Goal: Complete application form

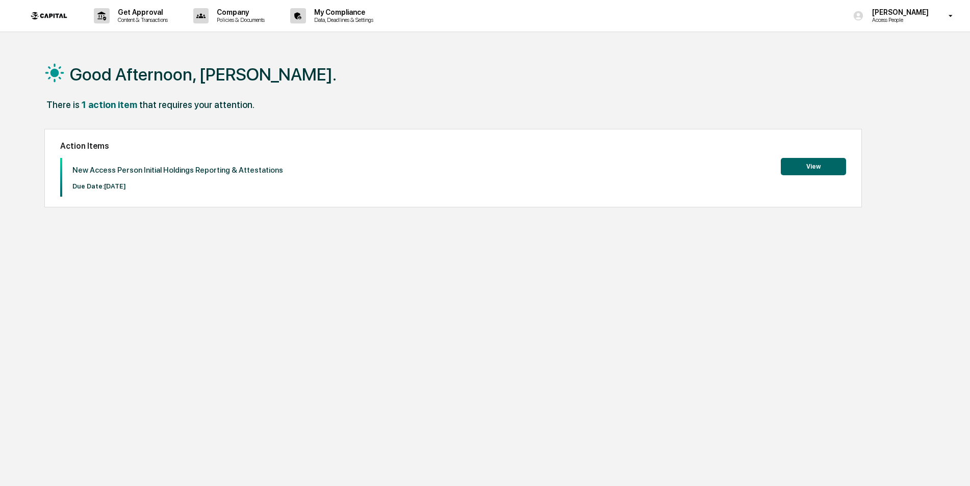
click at [806, 161] on button "View" at bounding box center [813, 166] width 65 height 17
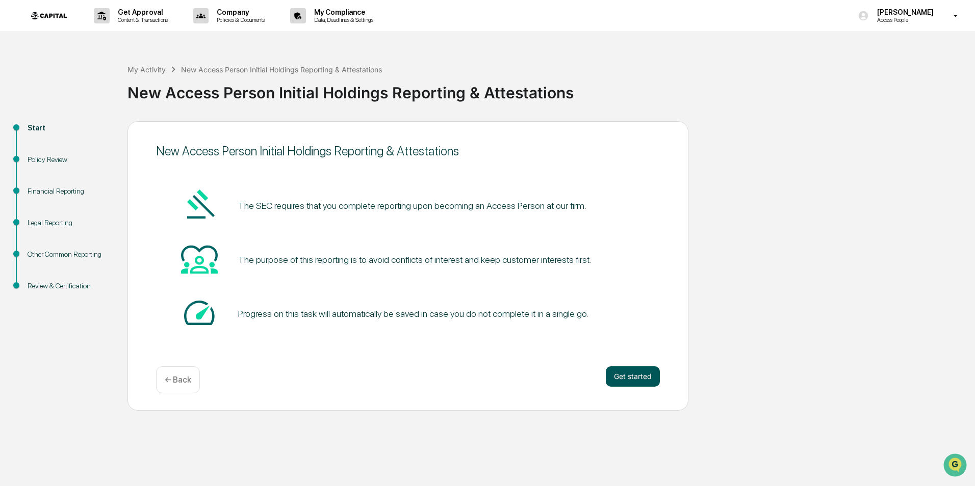
click at [619, 377] on button "Get started" at bounding box center [633, 377] width 54 height 20
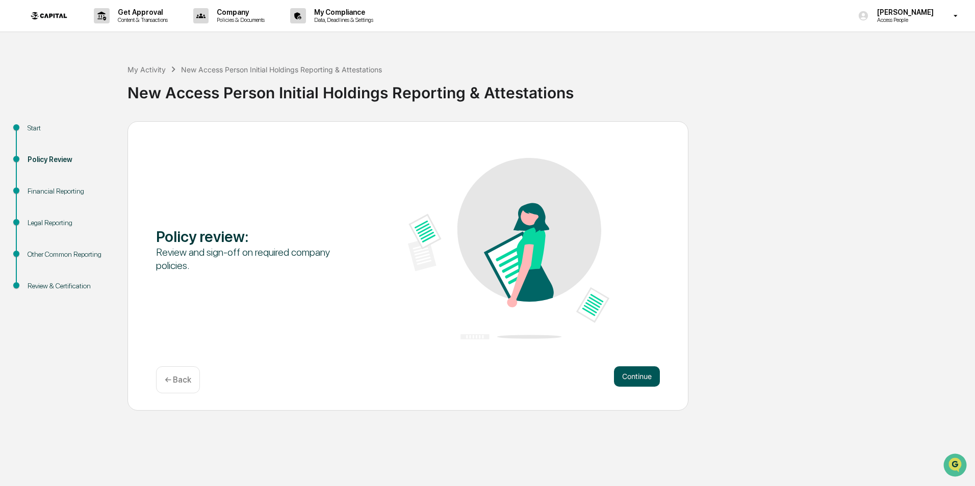
click at [633, 376] on button "Continue" at bounding box center [637, 377] width 46 height 20
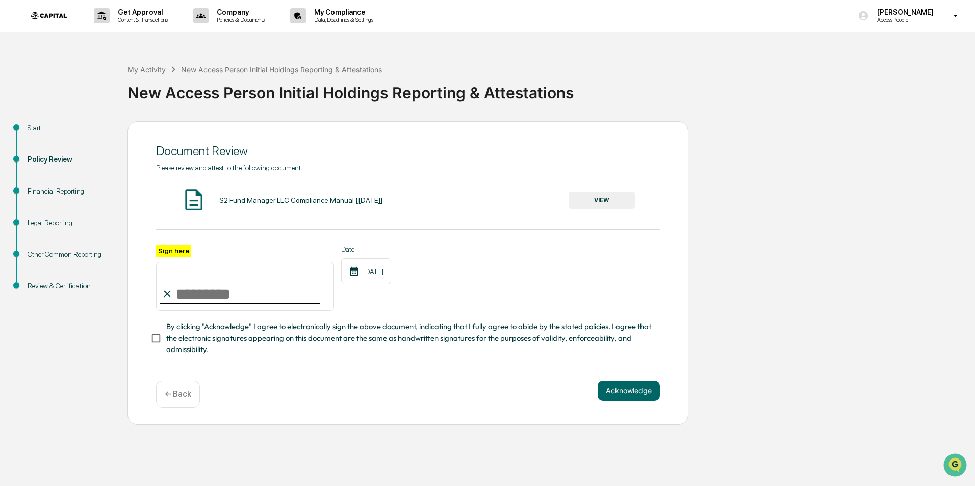
click at [213, 296] on input "Sign here" at bounding box center [245, 286] width 178 height 49
type input "**********"
click at [170, 343] on span "By clicking "Acknowledge" I agree to electronically sign the above document, in…" at bounding box center [408, 338] width 485 height 34
click at [659, 396] on button "Acknowledge" at bounding box center [629, 391] width 62 height 20
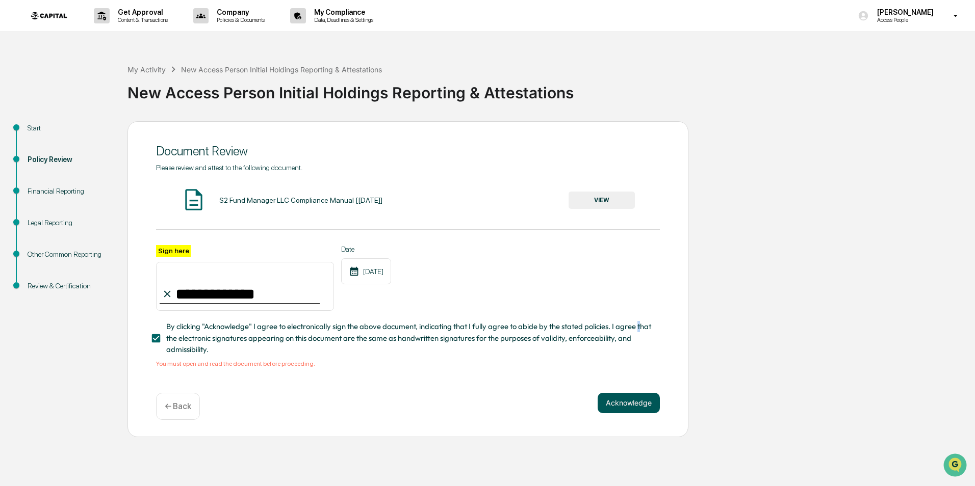
click at [633, 404] on button "Acknowledge" at bounding box center [629, 403] width 62 height 20
click at [609, 200] on button "VIEW" at bounding box center [602, 200] width 66 height 17
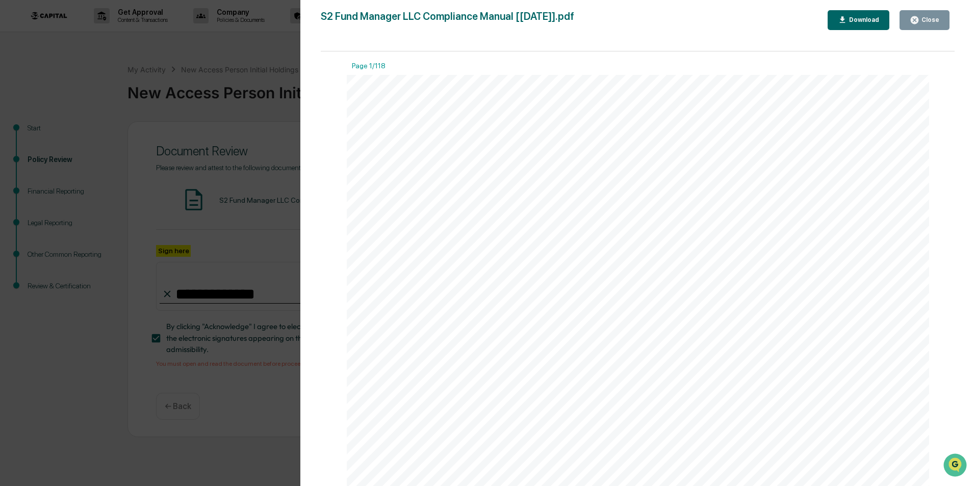
click at [861, 24] on div "Download" at bounding box center [859, 20] width 42 height 10
click at [83, 400] on div "Version History [DATE] 07:06 PM [PERSON_NAME] S2 Fund Manager LLC Compliance Ma…" at bounding box center [487, 243] width 975 height 486
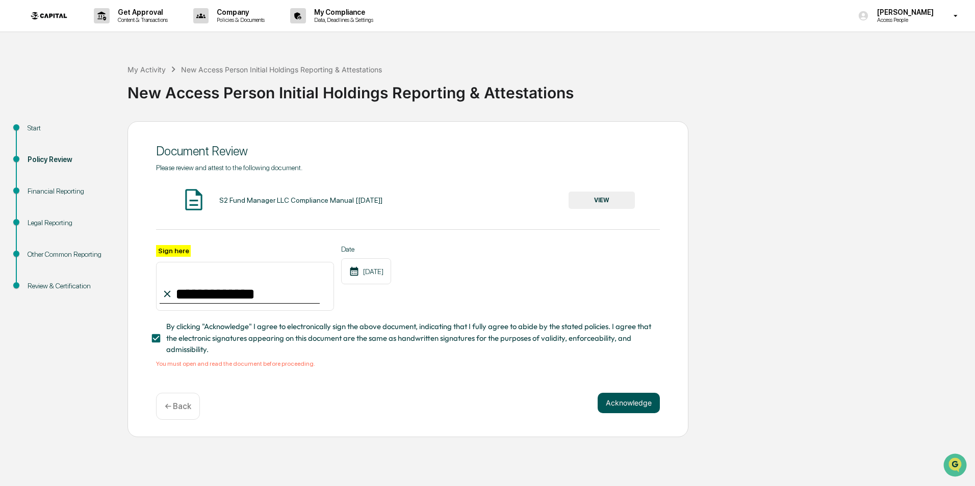
click at [622, 414] on button "Acknowledge" at bounding box center [629, 403] width 62 height 20
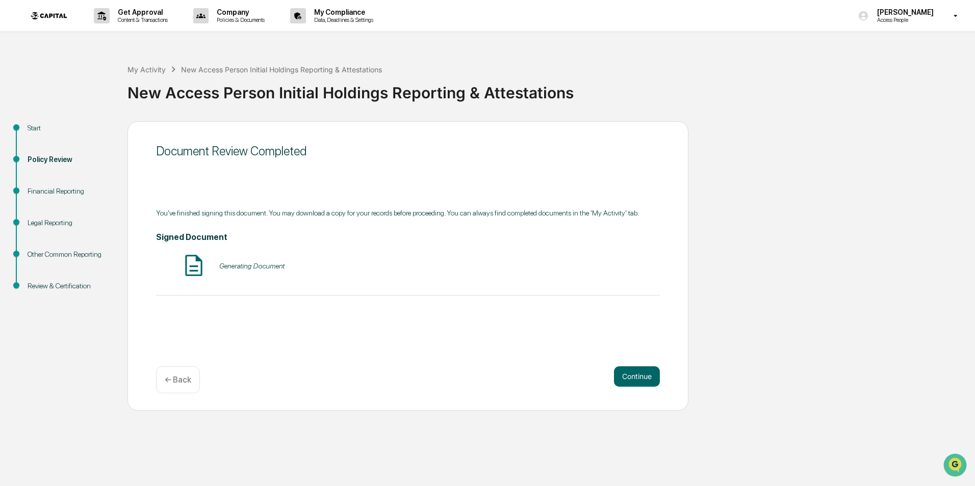
click at [229, 267] on div "Generating Document" at bounding box center [251, 266] width 65 height 8
drag, startPoint x: 613, startPoint y: 268, endPoint x: 749, endPoint y: 274, distance: 135.8
click at [748, 274] on div "Start Policy Review Financial Reporting Legal Reporting Other Common Reporting …" at bounding box center [487, 266] width 965 height 290
click at [658, 376] on button "Continue" at bounding box center [637, 377] width 46 height 20
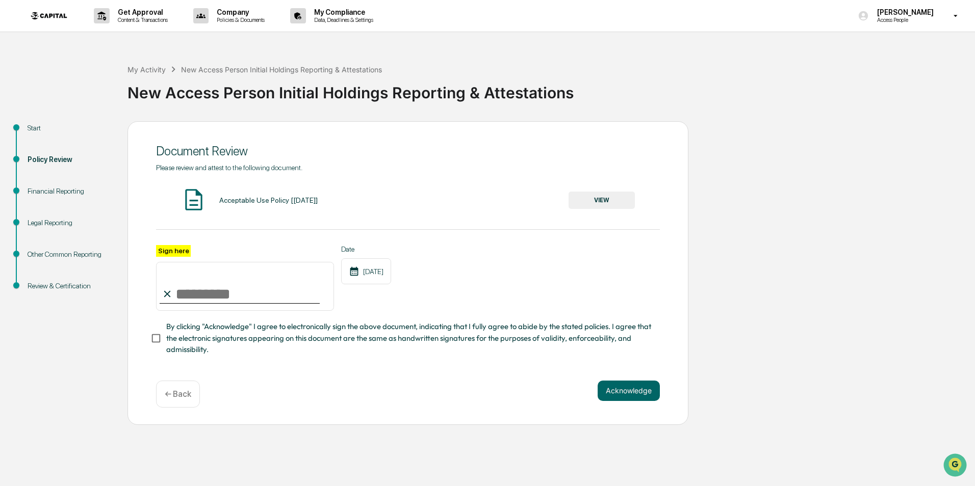
click at [226, 300] on input "Sign here" at bounding box center [245, 286] width 178 height 49
type input "**********"
click at [640, 393] on button "Acknowledge" at bounding box center [629, 391] width 62 height 20
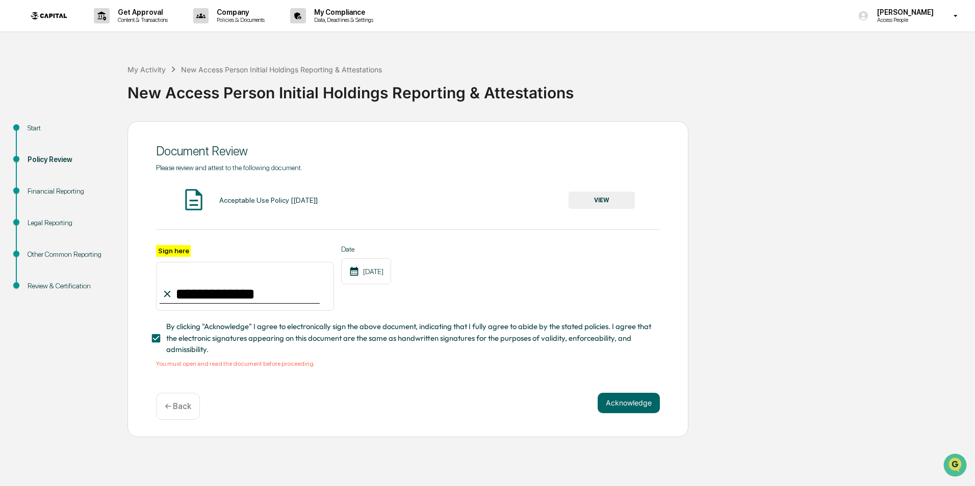
click at [620, 204] on button "VIEW" at bounding box center [602, 200] width 66 height 17
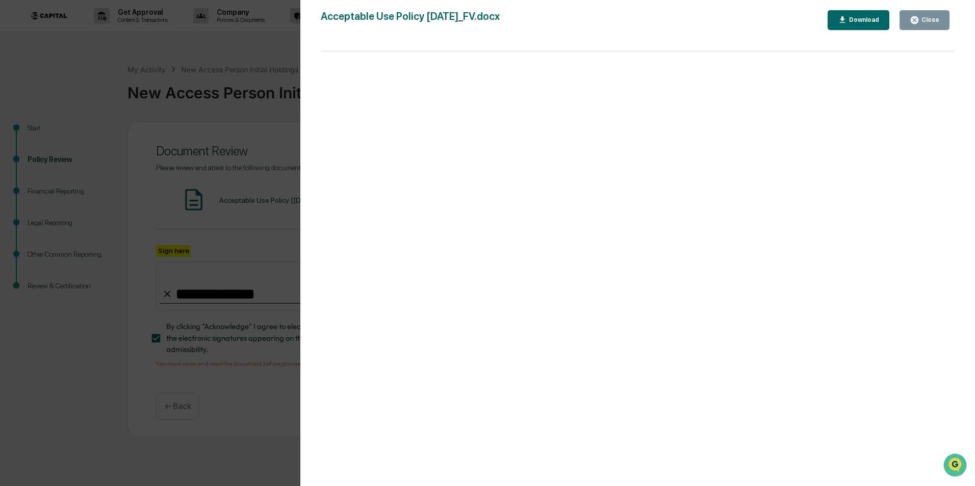
click at [868, 17] on div "Download" at bounding box center [863, 19] width 32 height 7
click at [46, 378] on div "Version History [DATE] 04:36 PM [PERSON_NAME] [DATE] 02:55 PM [PERSON_NAME] Acc…" at bounding box center [487, 243] width 975 height 486
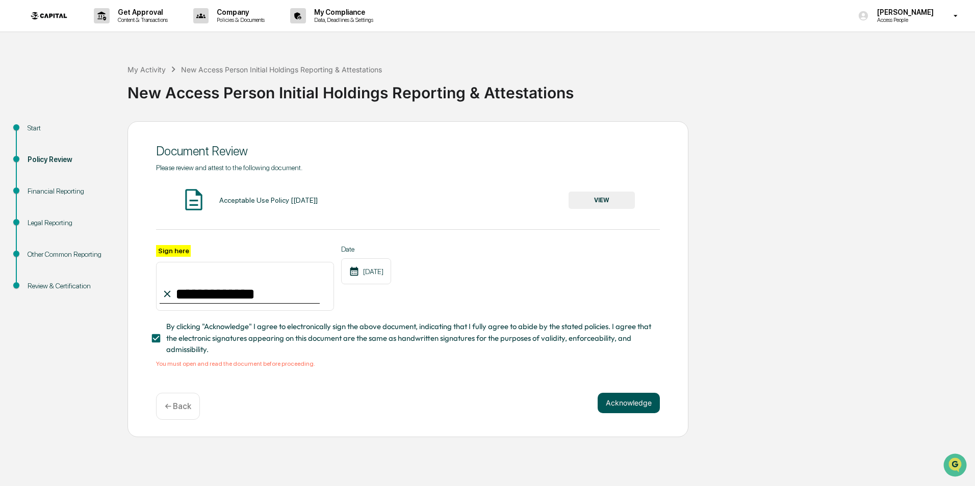
click at [632, 406] on button "Acknowledge" at bounding box center [629, 403] width 62 height 20
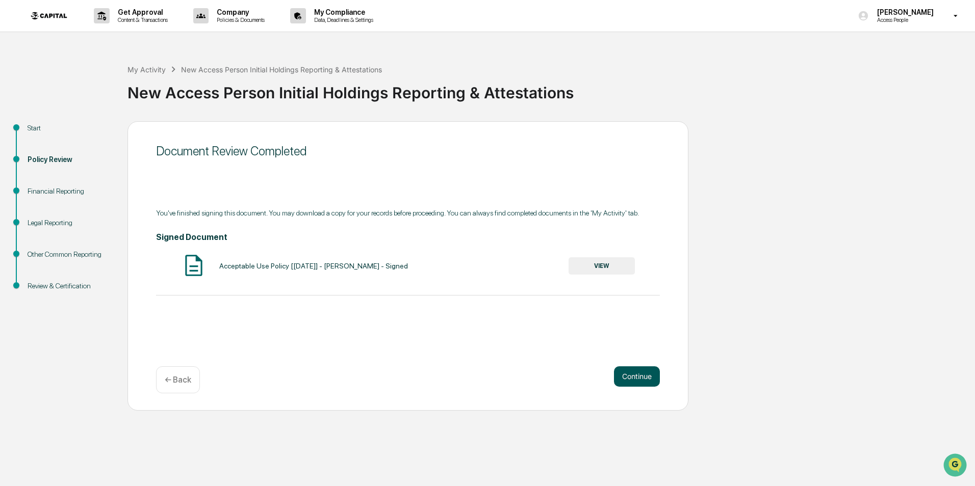
click at [636, 376] on button "Continue" at bounding box center [637, 377] width 46 height 20
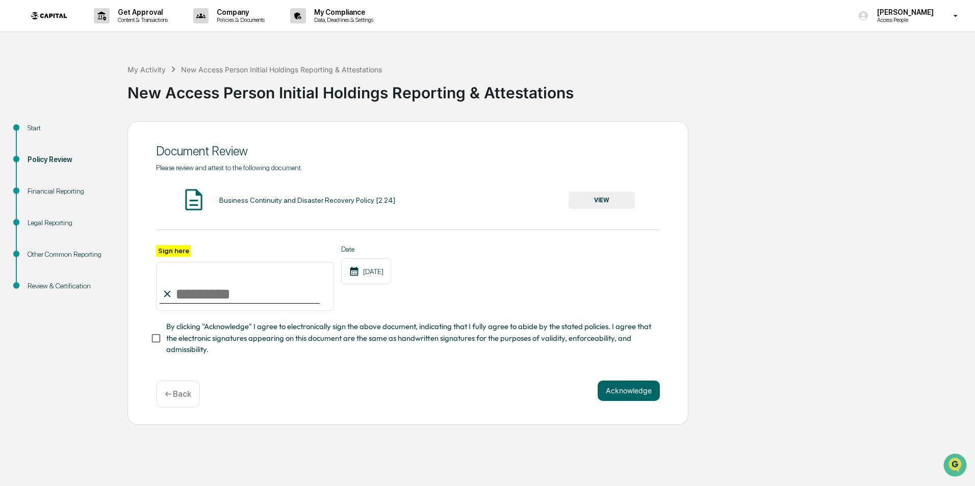
click at [179, 296] on input "Sign here" at bounding box center [245, 286] width 178 height 49
type input "**********"
click at [602, 199] on button "VIEW" at bounding box center [602, 200] width 66 height 17
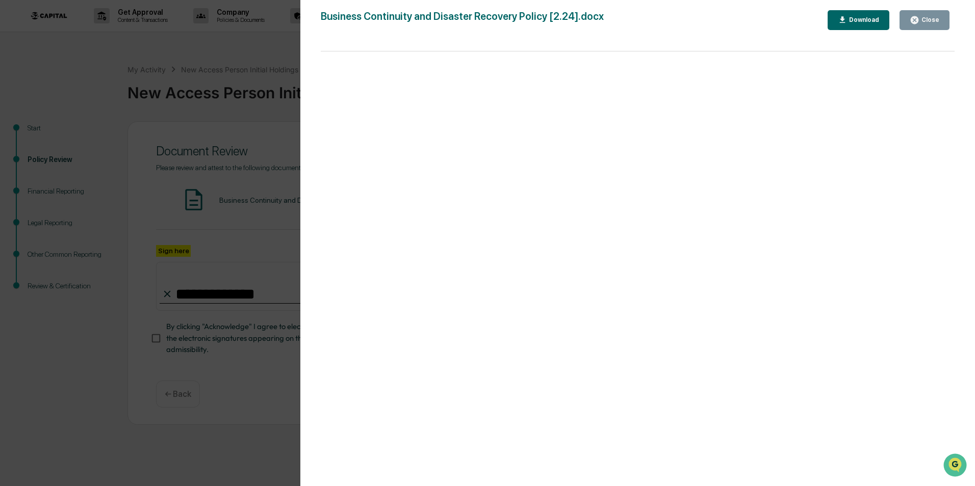
click at [871, 18] on div "Download" at bounding box center [863, 19] width 32 height 7
click at [19, 411] on div "Version History [DATE] 04:44 PM [PERSON_NAME] [DATE] 02:56 PM [PERSON_NAME] Bus…" at bounding box center [487, 243] width 975 height 486
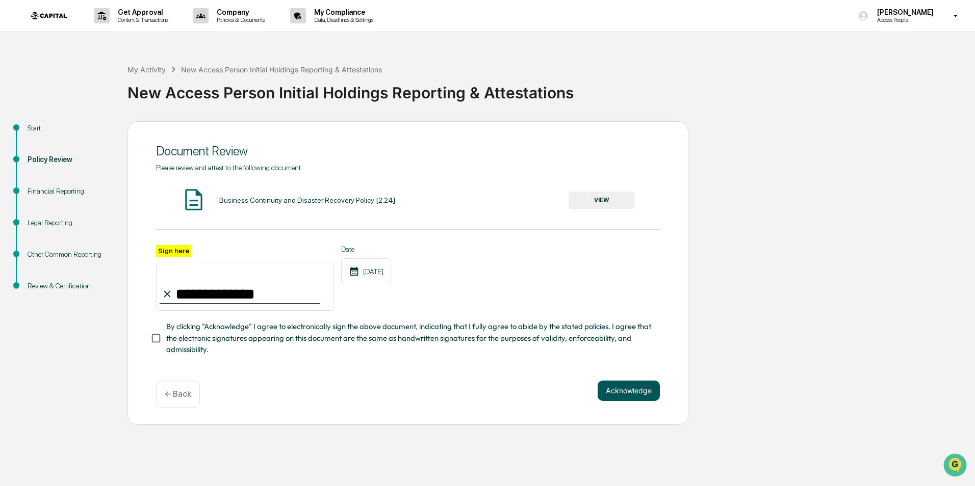
click at [624, 394] on button "Acknowledge" at bounding box center [629, 391] width 62 height 20
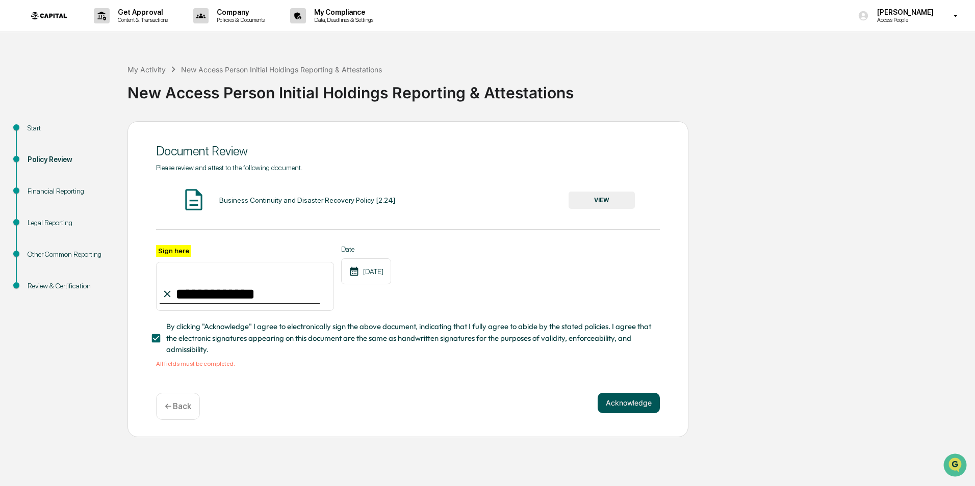
click at [624, 408] on button "Acknowledge" at bounding box center [629, 403] width 62 height 20
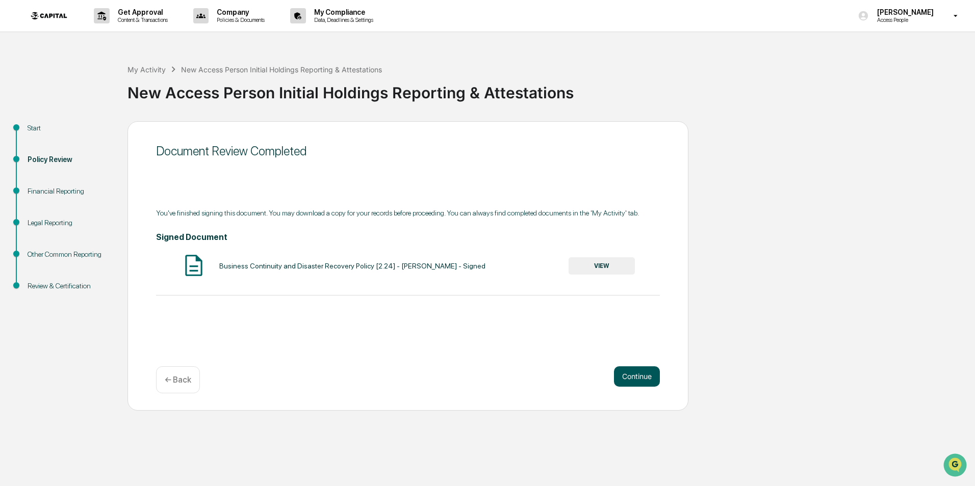
click at [646, 379] on button "Continue" at bounding box center [637, 377] width 46 height 20
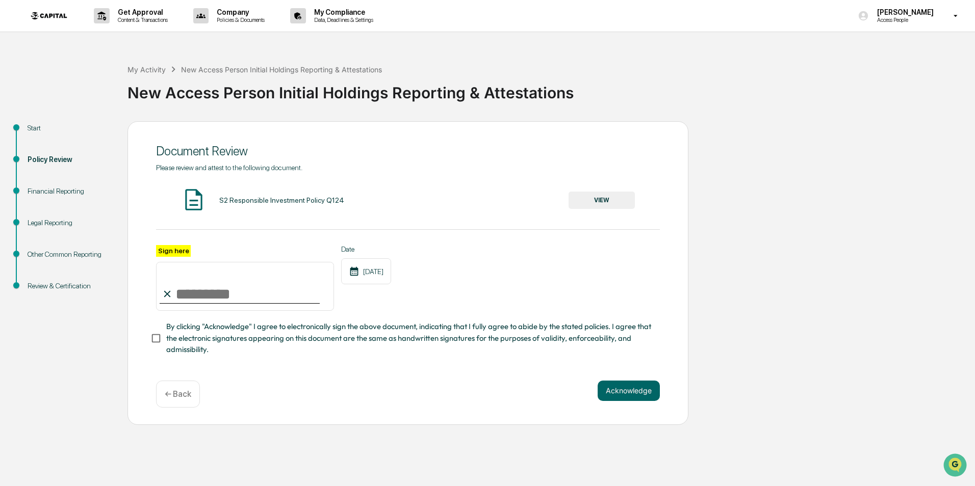
drag, startPoint x: 226, startPoint y: 284, endPoint x: 233, endPoint y: 284, distance: 6.6
click at [227, 284] on input "Sign here" at bounding box center [245, 286] width 178 height 49
type input "**********"
click at [610, 193] on button "VIEW" at bounding box center [602, 200] width 66 height 17
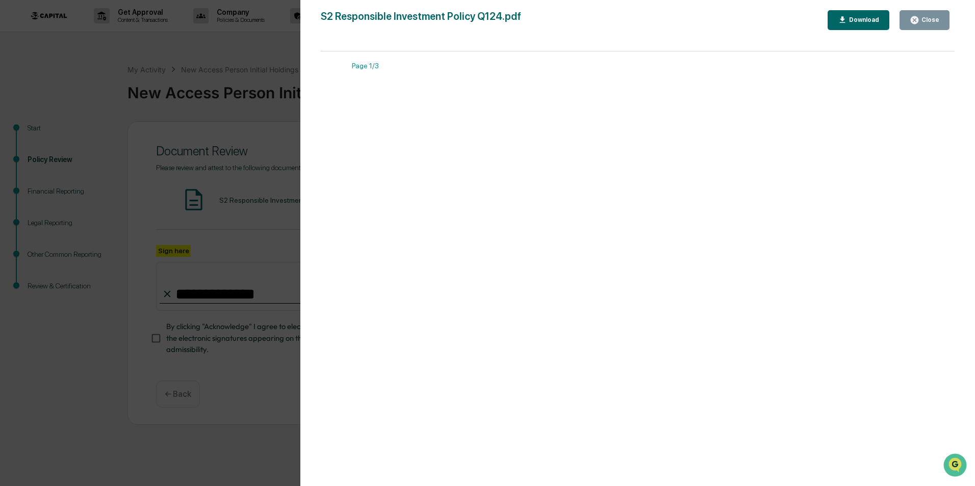
click at [864, 25] on button "Download" at bounding box center [859, 20] width 62 height 20
click at [594, 111] on div "Responsible Investment Policy Overview Since its inception in [DATE], S2 Capita…" at bounding box center [638, 452] width 583 height 754
click at [873, 24] on div "Download" at bounding box center [859, 20] width 42 height 10
click at [214, 273] on div "Version History [DATE] 05:28 PM [PERSON_NAME] [DATE] 02:58 PM [PERSON_NAME] S2 …" at bounding box center [487, 243] width 975 height 486
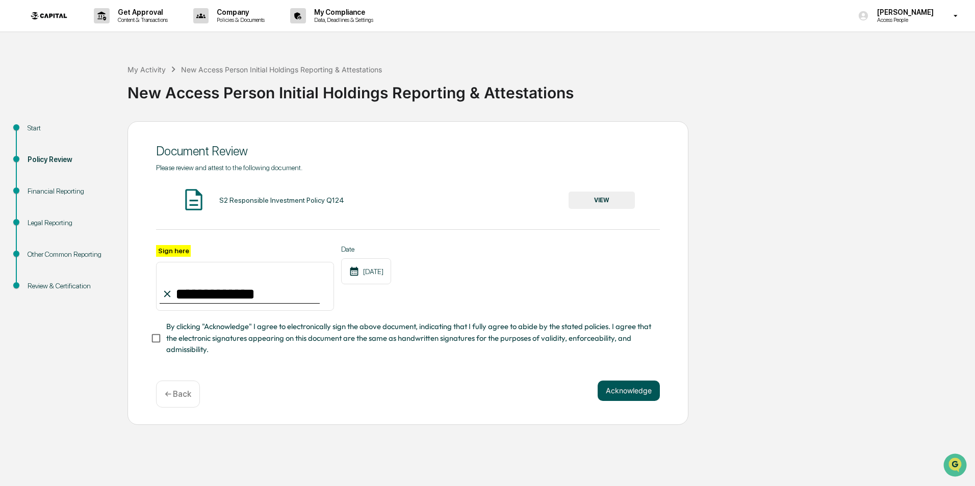
click at [628, 396] on button "Acknowledge" at bounding box center [629, 391] width 62 height 20
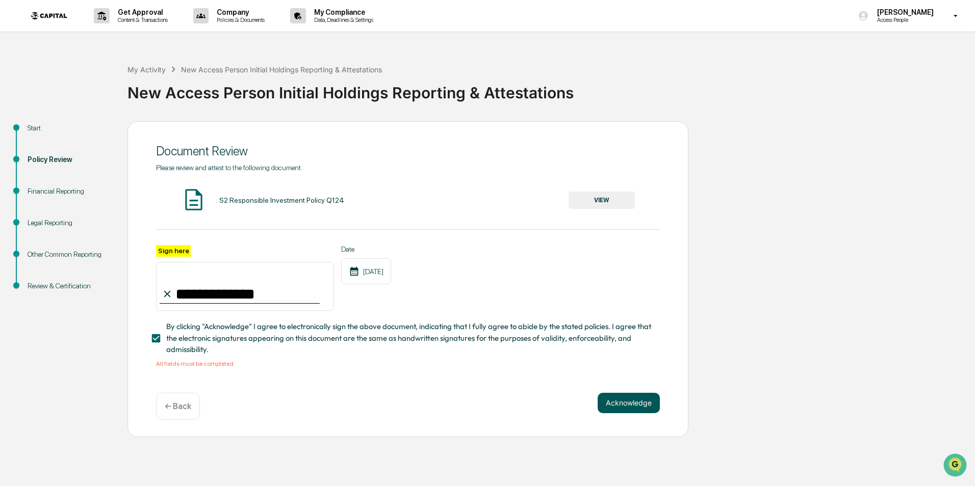
click at [631, 406] on button "Acknowledge" at bounding box center [629, 403] width 62 height 20
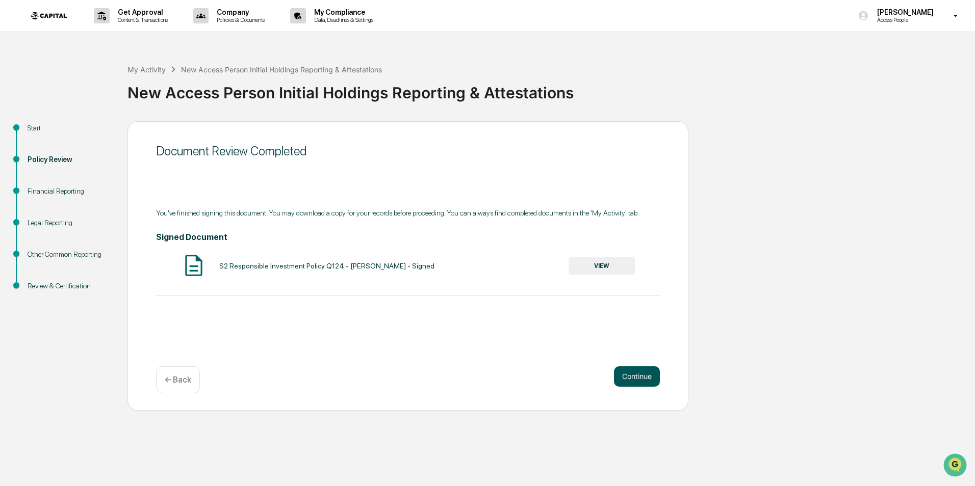
click at [647, 376] on button "Continue" at bounding box center [637, 377] width 46 height 20
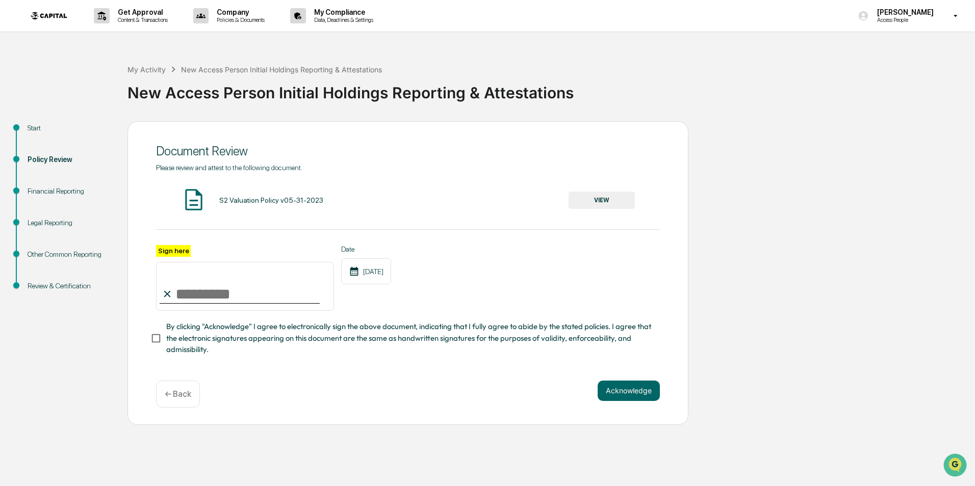
click at [263, 305] on input "Sign here" at bounding box center [245, 286] width 178 height 49
type input "**********"
click at [593, 205] on button "VIEW" at bounding box center [602, 200] width 66 height 17
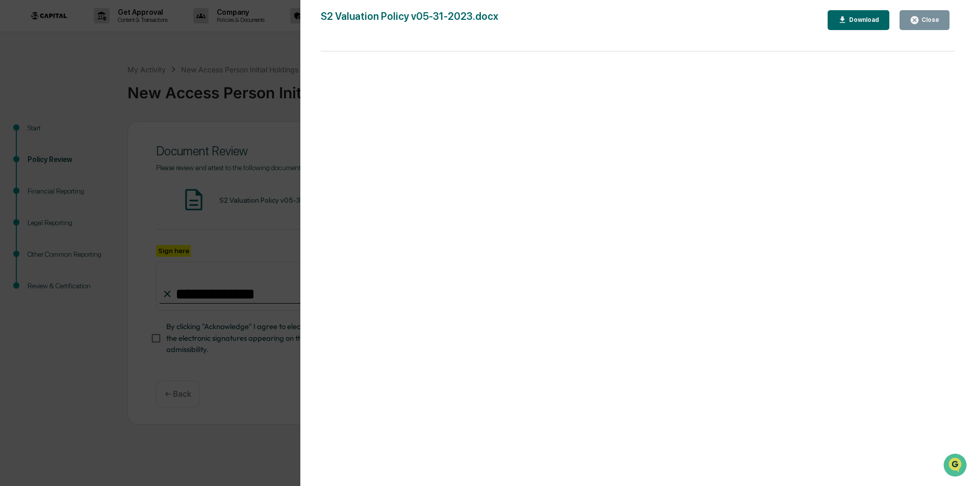
click at [880, 16] on div "Download" at bounding box center [859, 20] width 42 height 10
click at [269, 431] on div "Version History [DATE] 06:12 PM [PERSON_NAME] [DATE] 02:58 PM [PERSON_NAME] S2 …" at bounding box center [487, 243] width 975 height 486
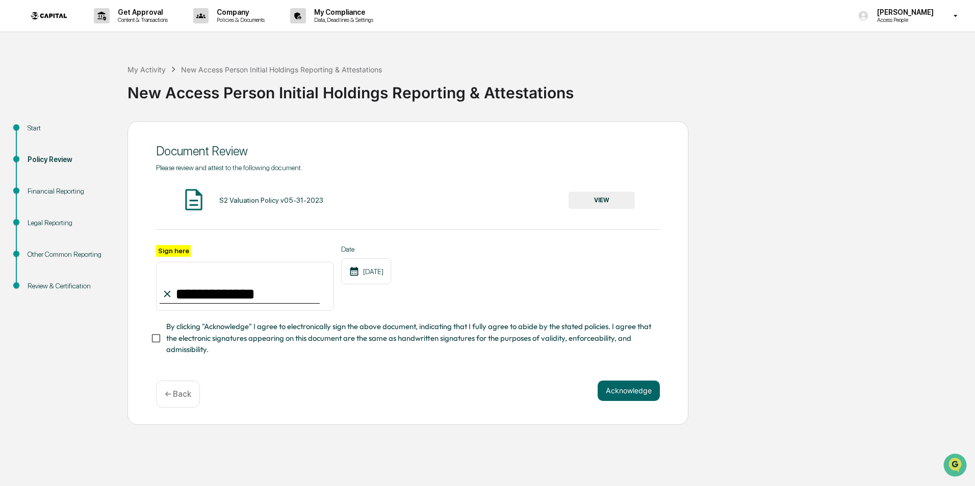
click at [176, 343] on span "By clicking "Acknowledge" I agree to electronically sign the above document, in…" at bounding box center [408, 338] width 485 height 34
click at [629, 390] on button "Acknowledge" at bounding box center [629, 391] width 62 height 20
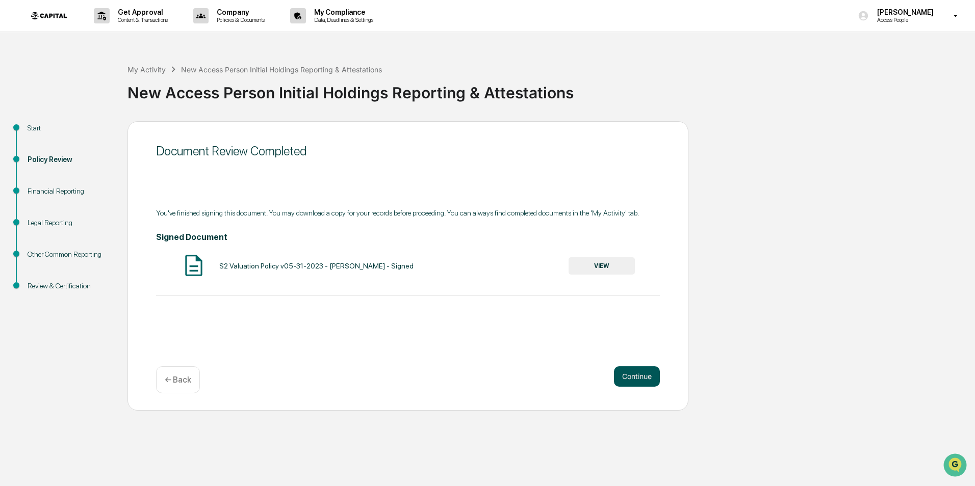
click at [636, 384] on button "Continue" at bounding box center [637, 377] width 46 height 20
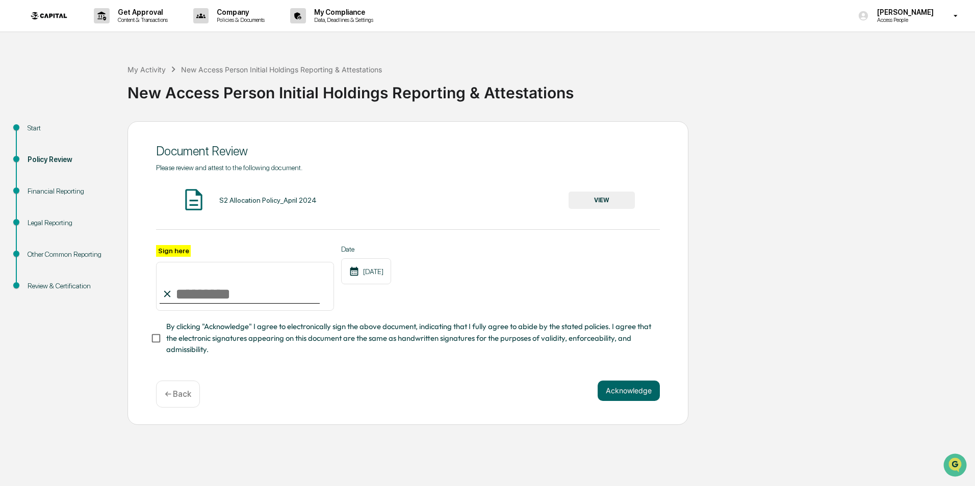
click at [599, 197] on button "VIEW" at bounding box center [602, 200] width 66 height 17
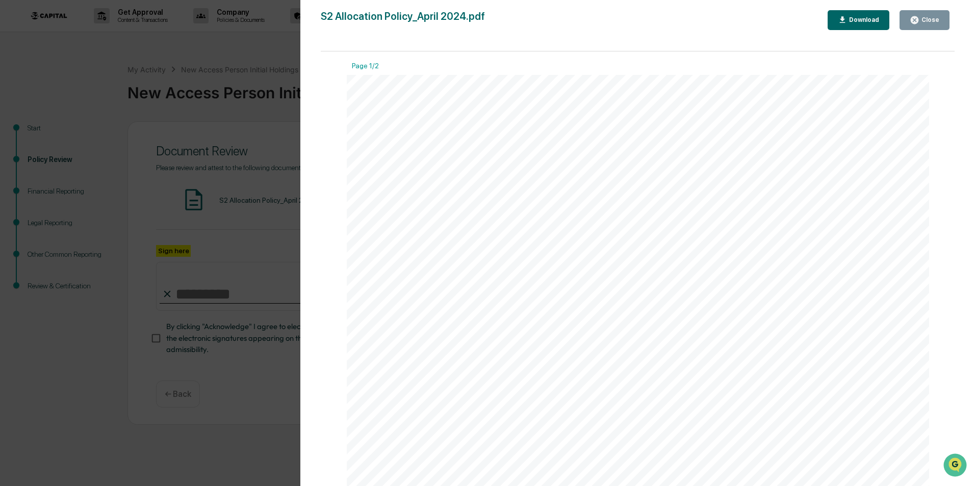
click at [879, 13] on button "Download" at bounding box center [859, 20] width 62 height 20
click at [238, 379] on div "Version History [DATE] 07:04 PM [PERSON_NAME] [DATE] 07:05 PM [PERSON_NAME] [DA…" at bounding box center [487, 243] width 975 height 486
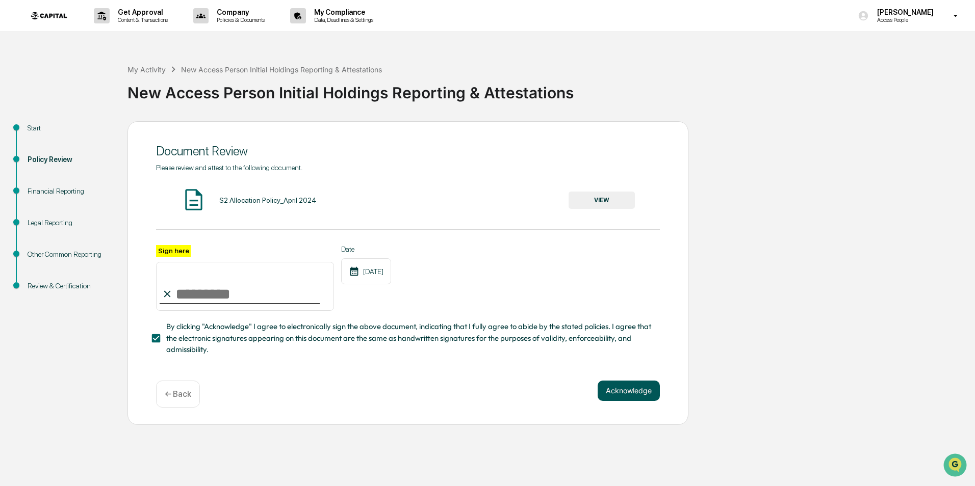
click at [646, 395] on button "Acknowledge" at bounding box center [629, 391] width 62 height 20
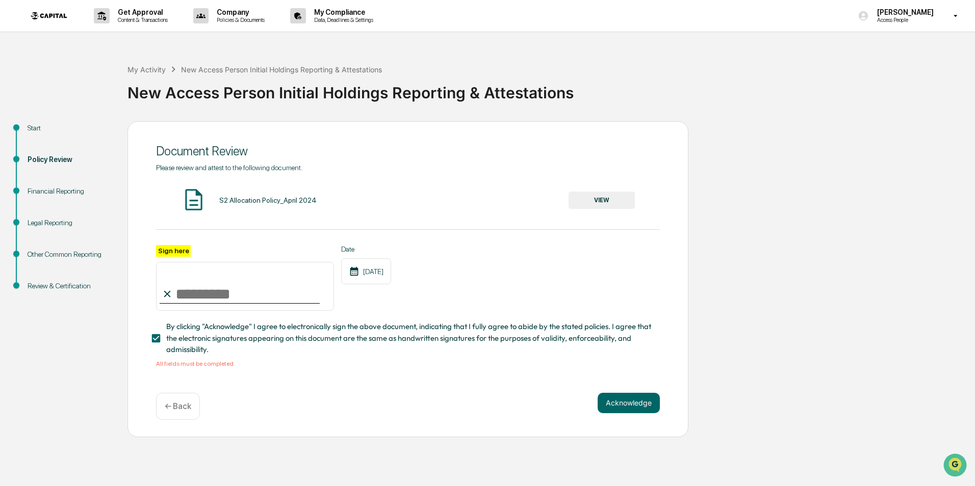
click at [217, 287] on input "Sign here" at bounding box center [245, 286] width 178 height 49
type input "**********"
click at [642, 402] on button "Acknowledge" at bounding box center [629, 403] width 62 height 20
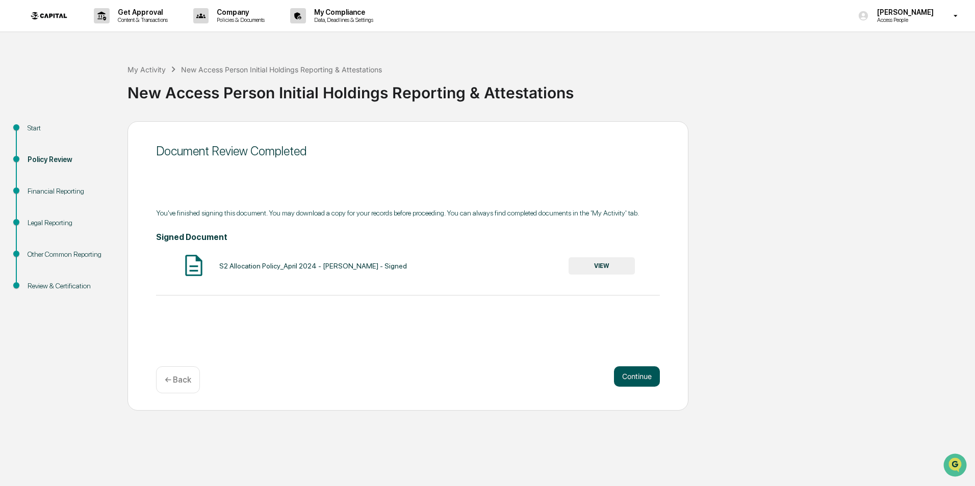
click at [628, 377] on button "Continue" at bounding box center [637, 377] width 46 height 20
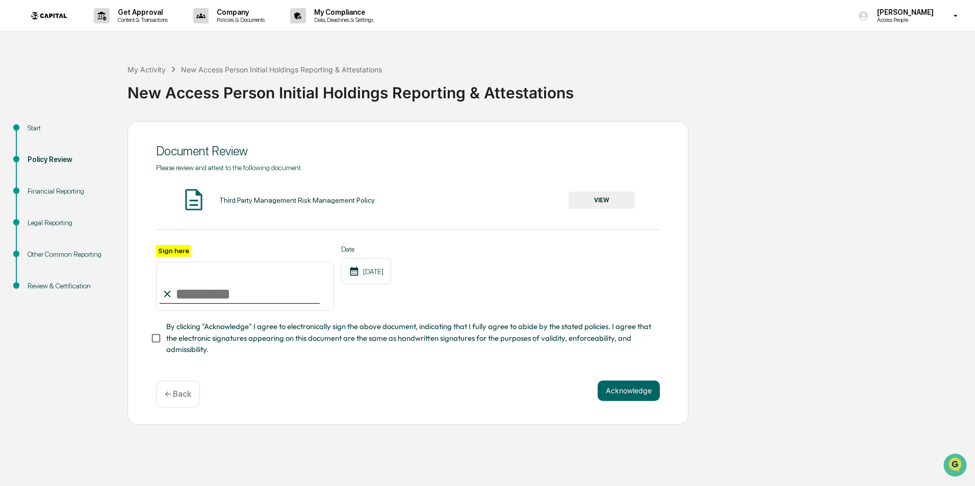
click at [235, 280] on input "Sign here" at bounding box center [245, 286] width 178 height 49
type input "**********"
click at [628, 203] on button "VIEW" at bounding box center [602, 200] width 66 height 17
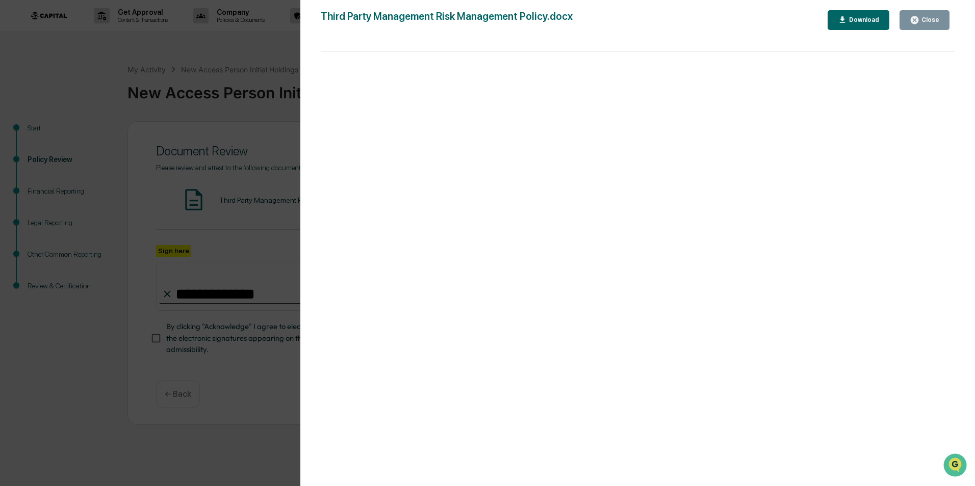
click at [845, 20] on icon "button" at bounding box center [843, 19] width 6 height 7
click at [141, 441] on div "Version History [DATE] 06:11 PM [PERSON_NAME] [DATE] 02:59 PM [PERSON_NAME] Thi…" at bounding box center [487, 243] width 975 height 486
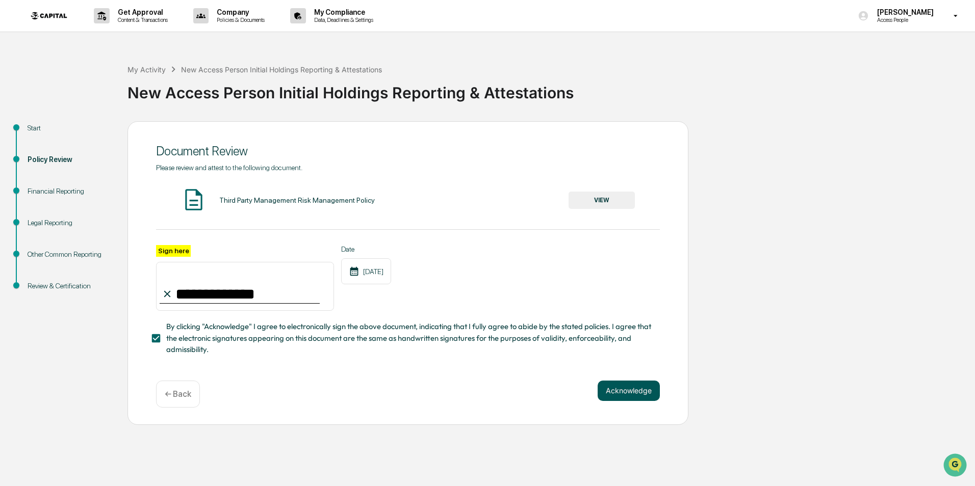
click at [638, 389] on button "Acknowledge" at bounding box center [629, 391] width 62 height 20
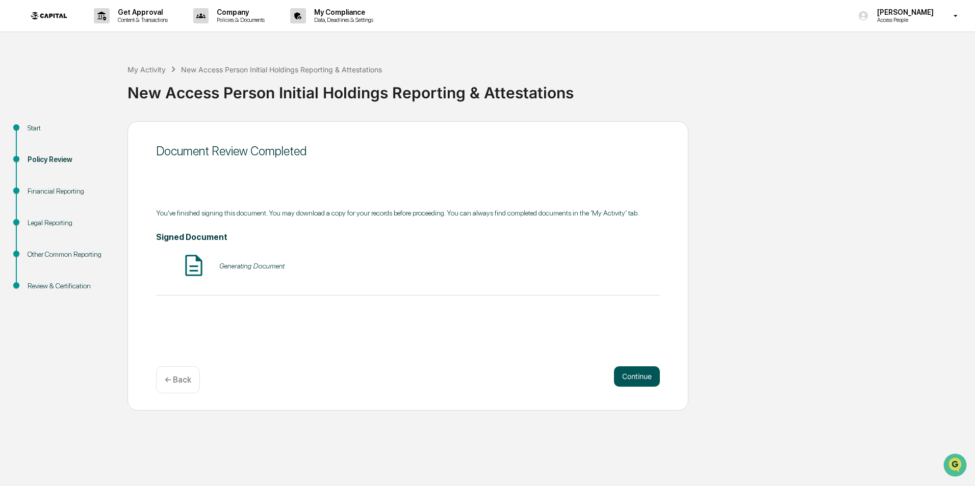
click at [653, 373] on button "Continue" at bounding box center [637, 377] width 46 height 20
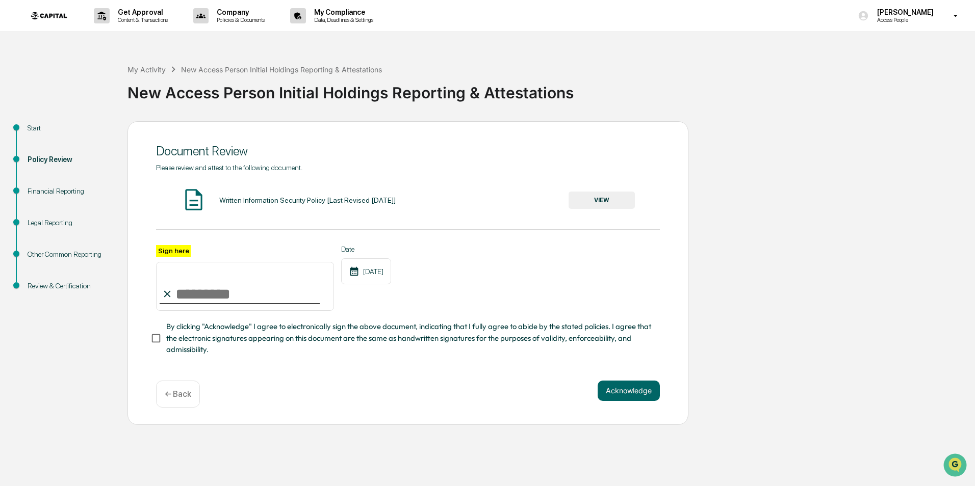
click at [303, 293] on input "Sign here" at bounding box center [245, 286] width 178 height 49
type input "**********"
click at [598, 202] on button "VIEW" at bounding box center [602, 200] width 66 height 17
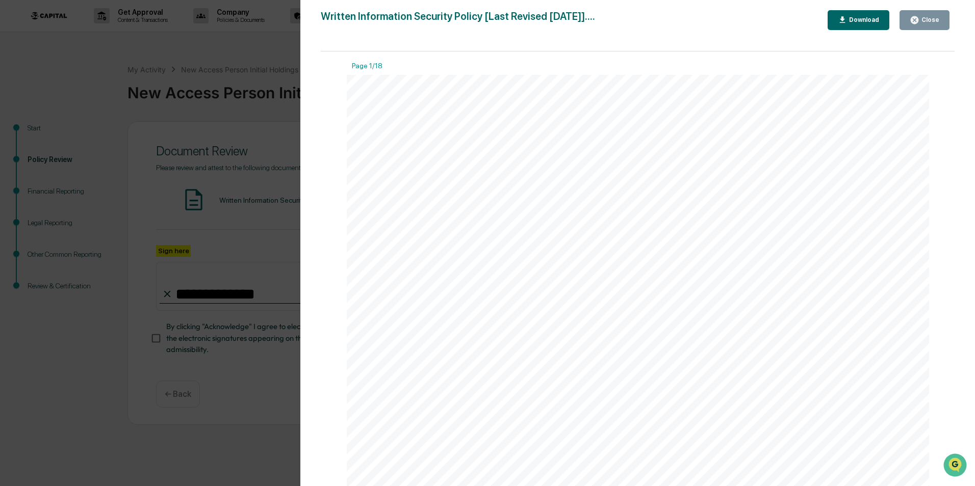
click at [854, 25] on button "Download" at bounding box center [859, 20] width 62 height 20
click at [256, 434] on div "Version History [DATE] 06:11 PM [PERSON_NAME] [DATE] 02:59 PM [PERSON_NAME] Wri…" at bounding box center [487, 243] width 975 height 486
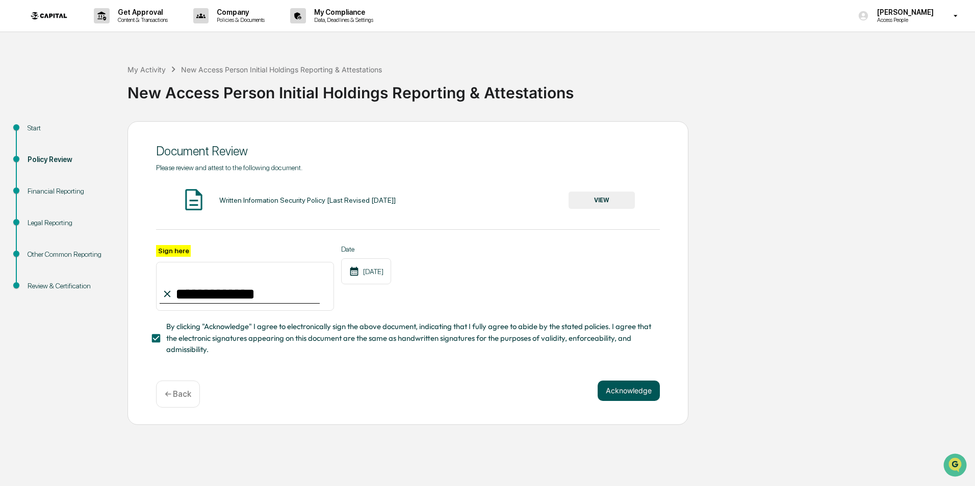
click at [642, 390] on button "Acknowledge" at bounding box center [629, 391] width 62 height 20
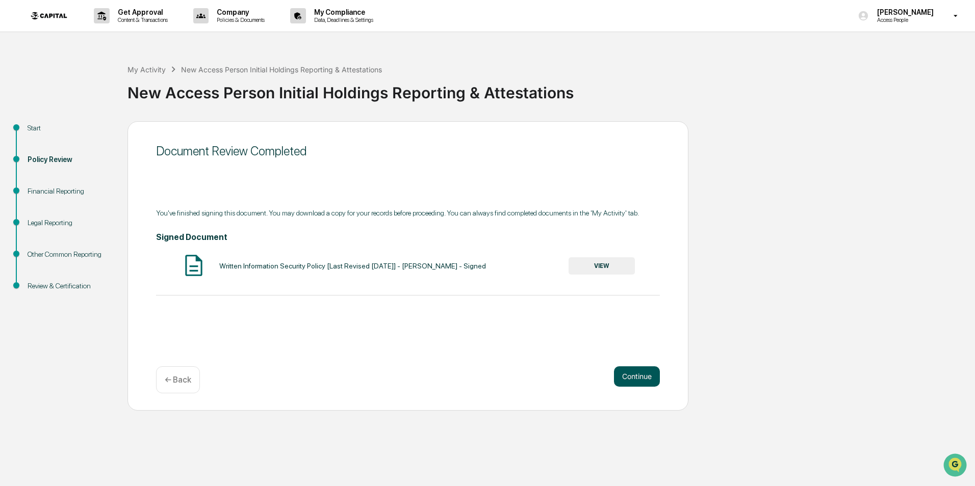
click at [646, 375] on button "Continue" at bounding box center [637, 377] width 46 height 20
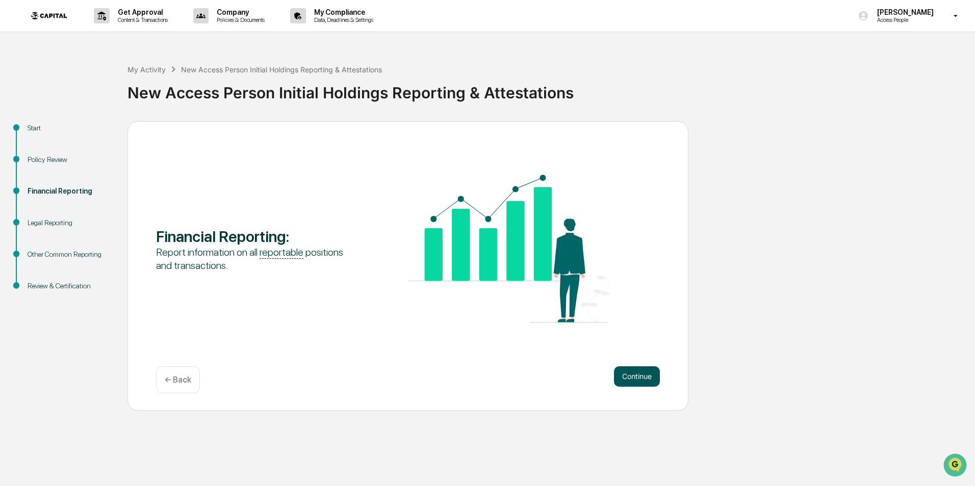
click at [649, 376] on button "Continue" at bounding box center [637, 377] width 46 height 20
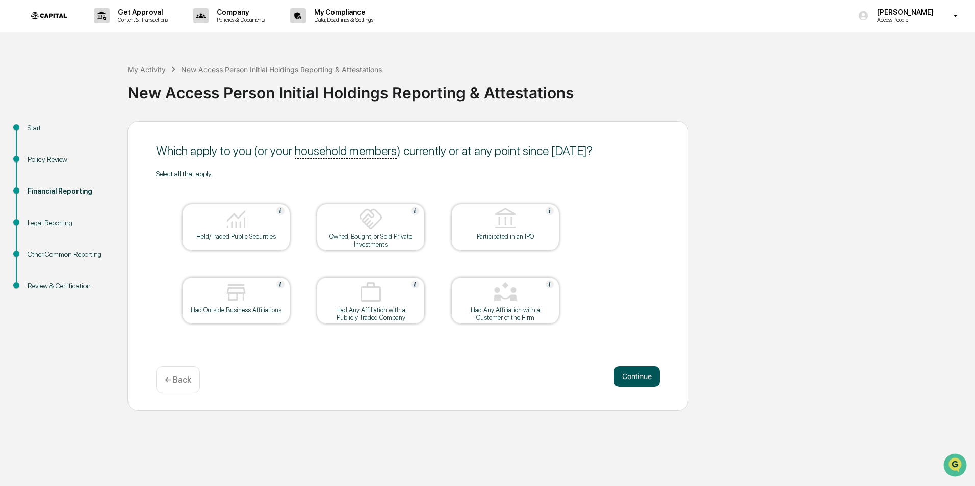
click at [633, 382] on button "Continue" at bounding box center [637, 377] width 46 height 20
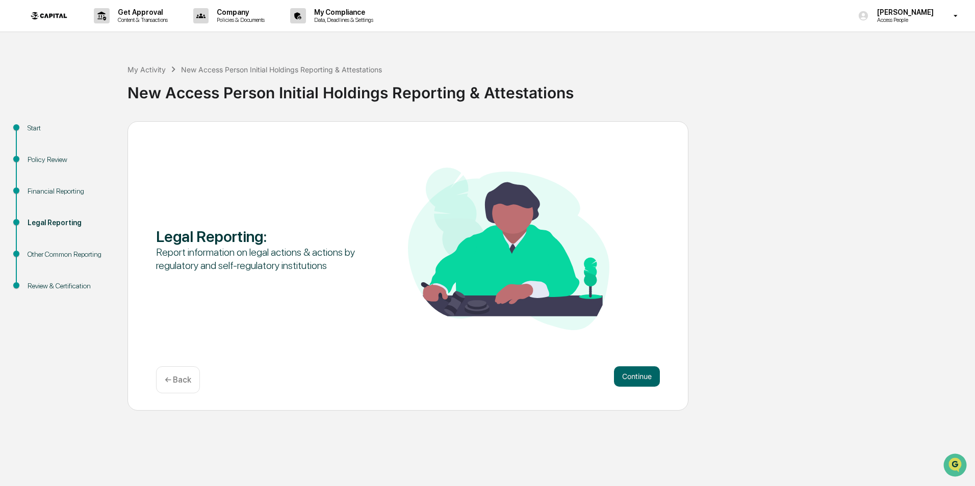
click at [169, 377] on p "← Back" at bounding box center [178, 380] width 27 height 10
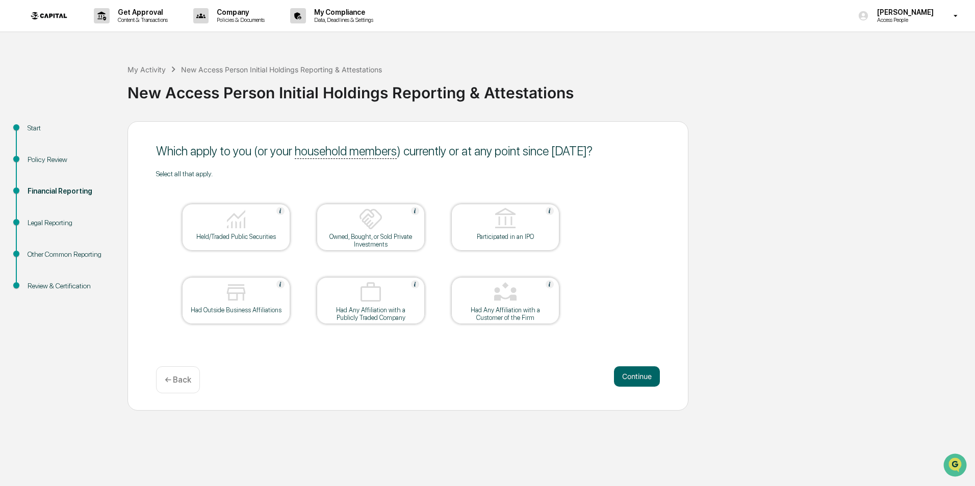
click at [252, 242] on div "Held/Traded Public Securities" at bounding box center [236, 227] width 108 height 47
click at [374, 239] on div "Owned, Bought, or Sold Private Investments" at bounding box center [371, 240] width 92 height 15
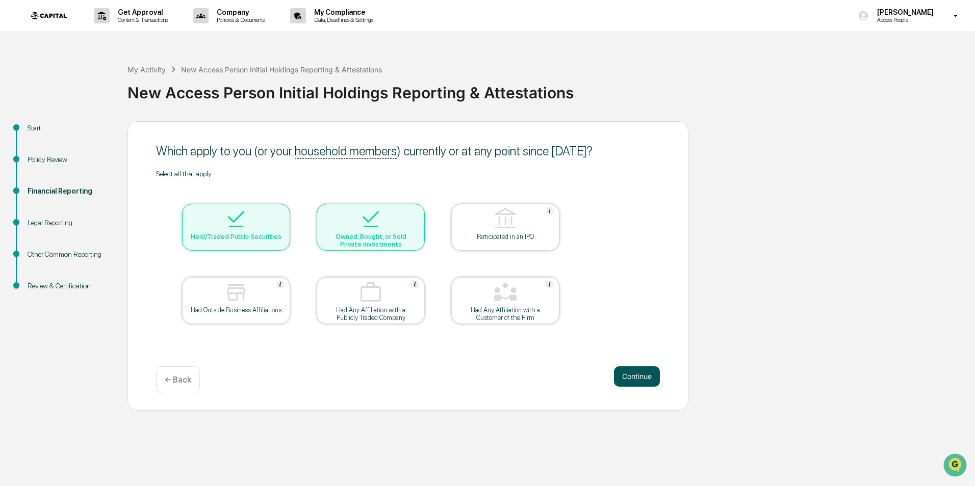
click at [643, 372] on button "Continue" at bounding box center [637, 377] width 46 height 20
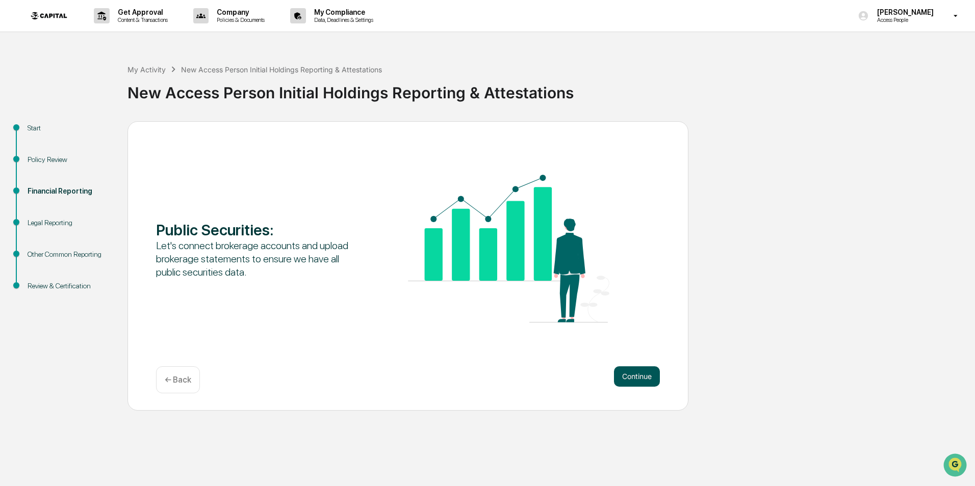
click at [640, 385] on button "Continue" at bounding box center [637, 377] width 46 height 20
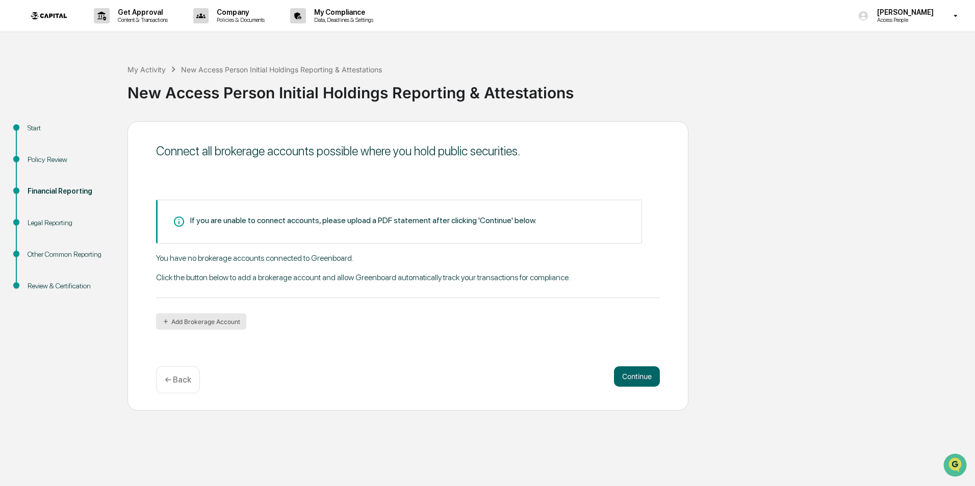
click at [228, 325] on button "Add Brokerage Account" at bounding box center [201, 322] width 90 height 16
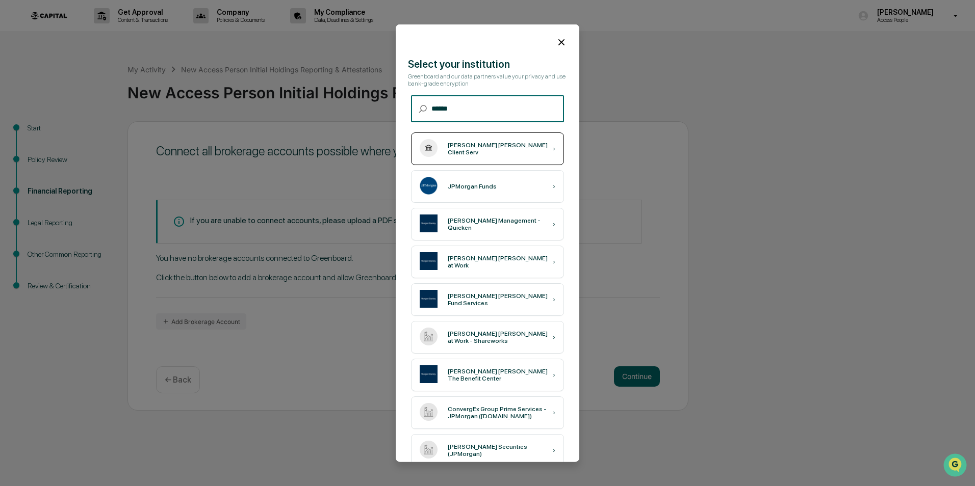
type input "******"
click at [484, 141] on div "[PERSON_NAME] [PERSON_NAME] Client Serv ›" at bounding box center [487, 149] width 153 height 33
click at [471, 156] on div "[PERSON_NAME] [PERSON_NAME] Client Serv ›" at bounding box center [487, 149] width 153 height 33
